Goal: Task Accomplishment & Management: Complete application form

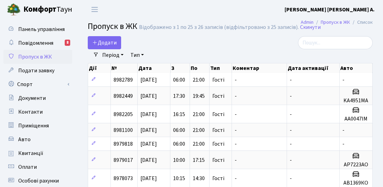
select select "25"
click at [101, 44] on span "Додати" at bounding box center [104, 43] width 24 height 8
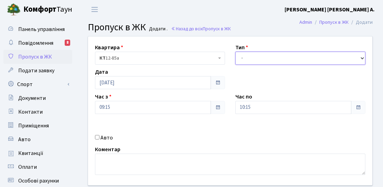
click at [249, 59] on select "- Доставка Таксі Гості Сервіс" at bounding box center [300, 58] width 130 height 13
select select "3"
click at [235, 52] on select "- Доставка Таксі Гості Сервіс" at bounding box center [300, 58] width 130 height 13
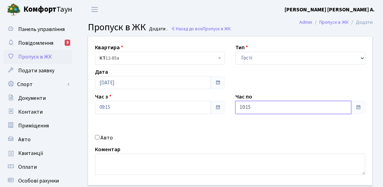
click at [280, 113] on input "10:15" at bounding box center [293, 107] width 116 height 13
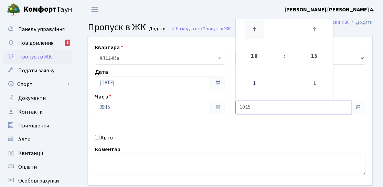
click at [256, 36] on icon at bounding box center [254, 29] width 19 height 19
click at [255, 33] on icon at bounding box center [254, 29] width 19 height 19
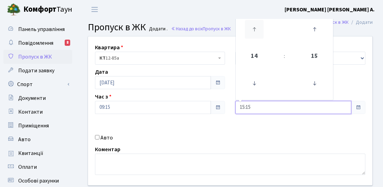
click at [255, 33] on icon at bounding box center [254, 29] width 19 height 19
type input "19:15"
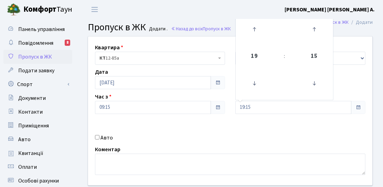
click at [203, 137] on div "Авто" at bounding box center [160, 137] width 140 height 8
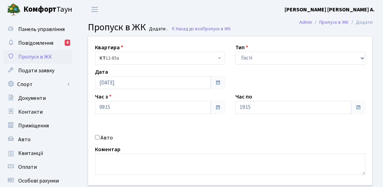
scroll to position [69, 0]
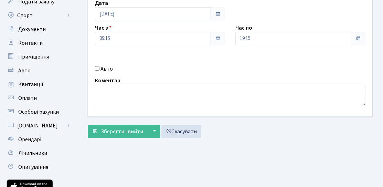
click at [100, 72] on div "Авто" at bounding box center [160, 69] width 140 height 8
click at [96, 70] on input "Авто" at bounding box center [97, 68] width 4 height 4
checkbox input "true"
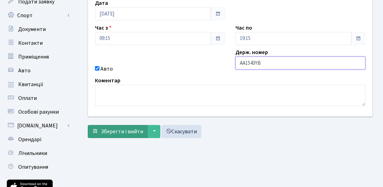
type input "AA1543YB"
click at [111, 132] on span "Зберегти і вийти" at bounding box center [122, 132] width 42 height 8
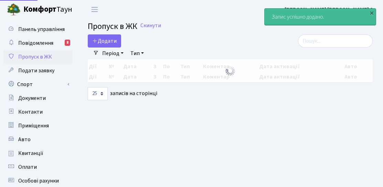
select select "25"
